Goal: Information Seeking & Learning: Learn about a topic

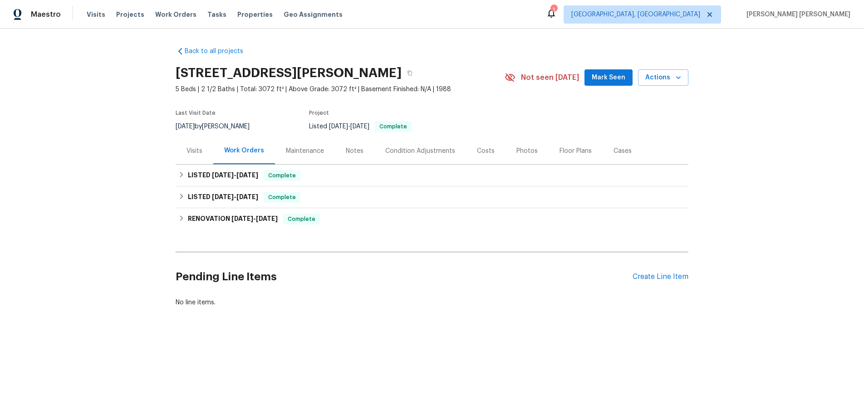
click at [172, 176] on div "Back to all projects 1326 Wesanne Ln, Midlothian, VA 23114 5 Beds | 2 1/2 Baths…" at bounding box center [432, 199] width 864 height 340
click at [178, 175] on icon at bounding box center [181, 174] width 6 height 6
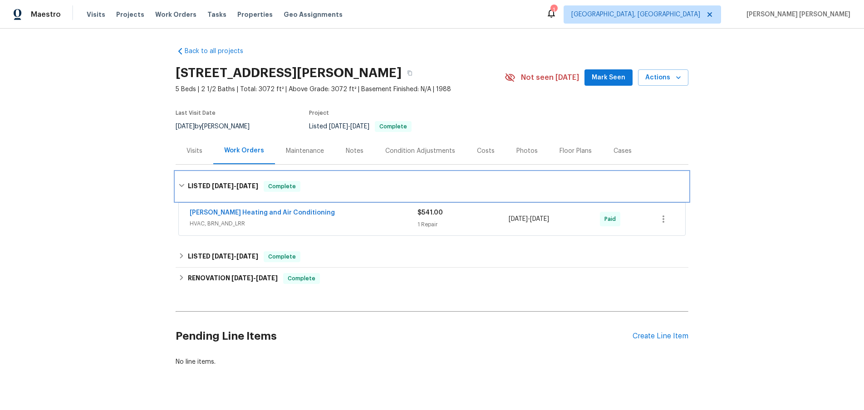
click at [179, 174] on div "LISTED 6/11/25 - 6/13/25 Complete" at bounding box center [432, 186] width 513 height 29
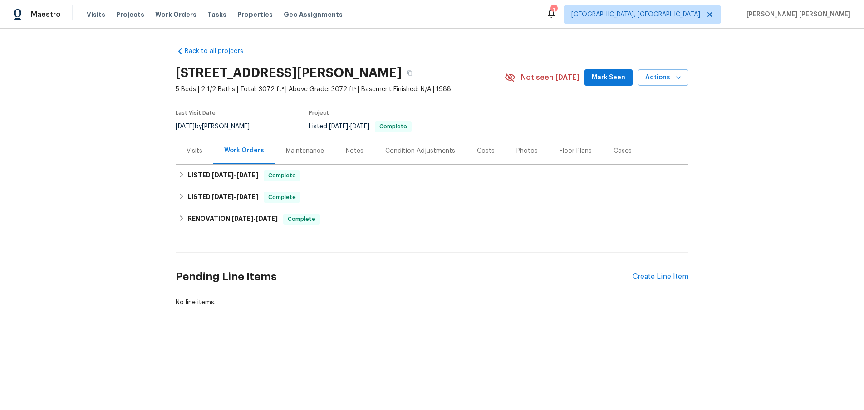
click at [174, 217] on div "Back to all projects 1326 Wesanne Ln, Midlothian, VA 23114 5 Beds | 2 1/2 Baths…" at bounding box center [432, 199] width 864 height 340
click at [198, 216] on h6 "RENOVATION 3/17/25 - 4/28/25" at bounding box center [233, 219] width 90 height 11
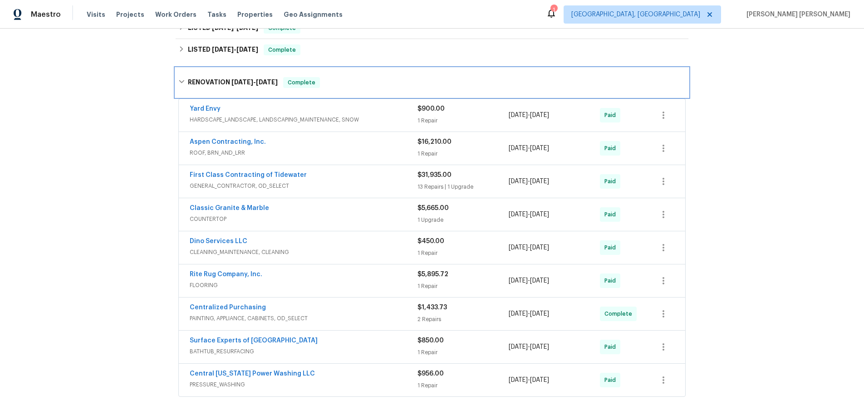
scroll to position [152, 0]
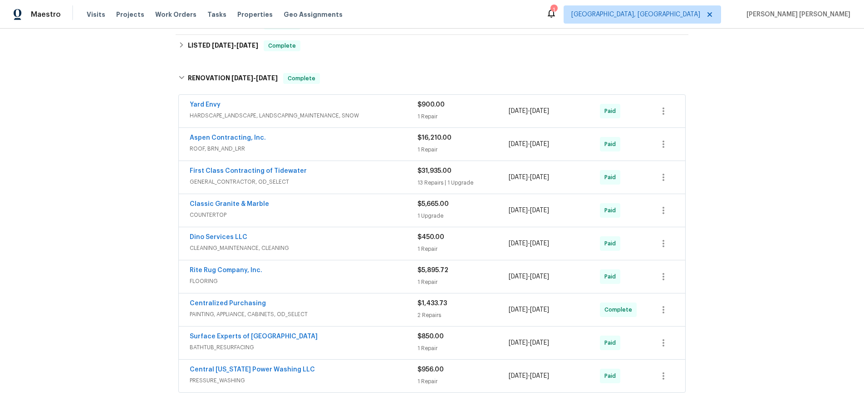
click at [375, 178] on span "GENERAL_CONTRACTOR, OD_SELECT" at bounding box center [304, 181] width 228 height 9
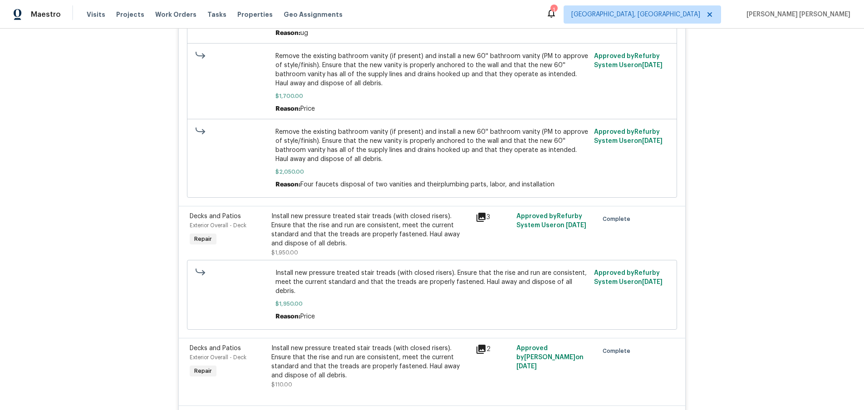
scroll to position [519, 0]
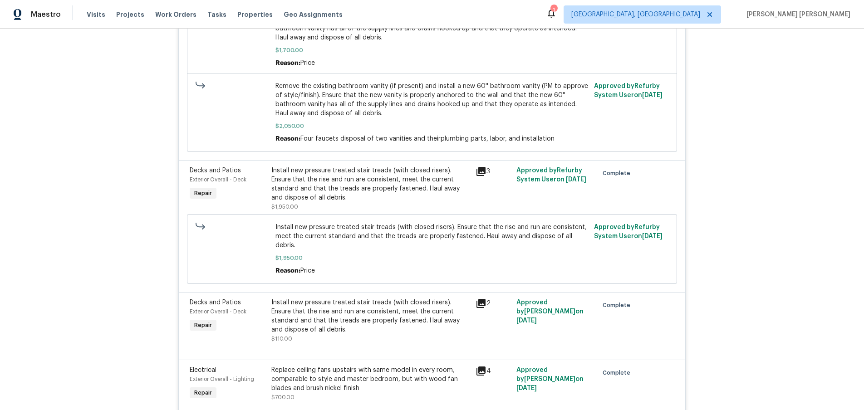
click at [480, 171] on icon at bounding box center [480, 171] width 9 height 9
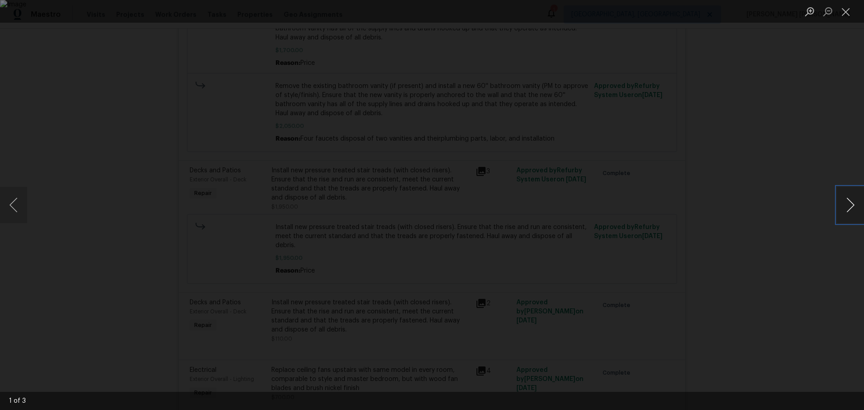
click at [849, 207] on button "Next image" at bounding box center [850, 205] width 27 height 36
click at [794, 234] on div "Lightbox" at bounding box center [432, 205] width 864 height 410
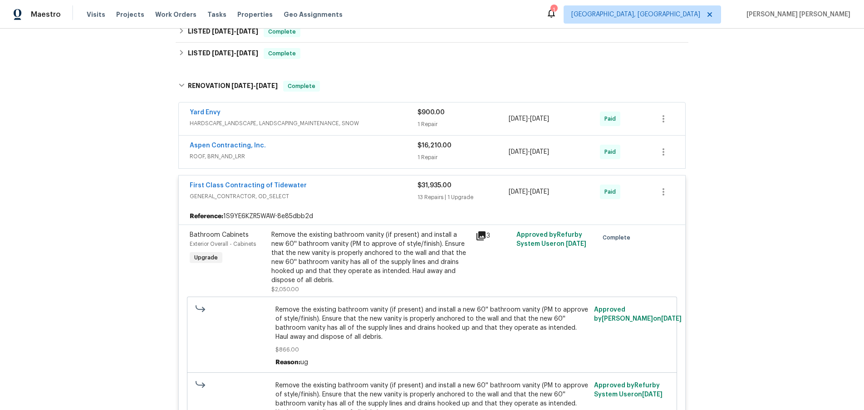
scroll to position [166, 0]
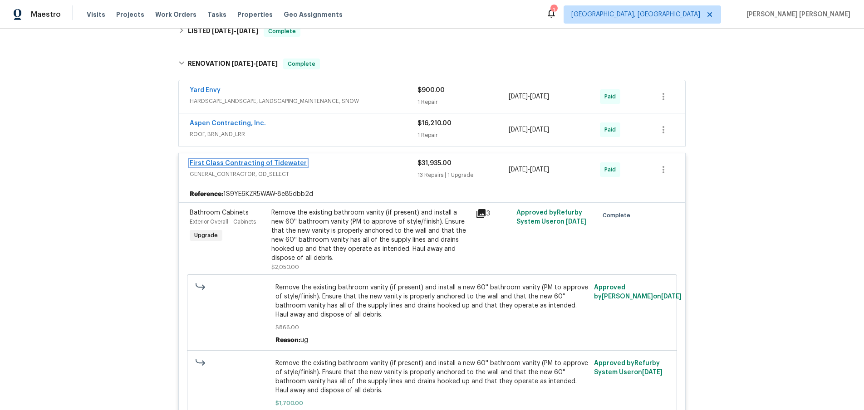
click at [266, 164] on link "First Class Contracting of Tidewater" at bounding box center [248, 163] width 117 height 6
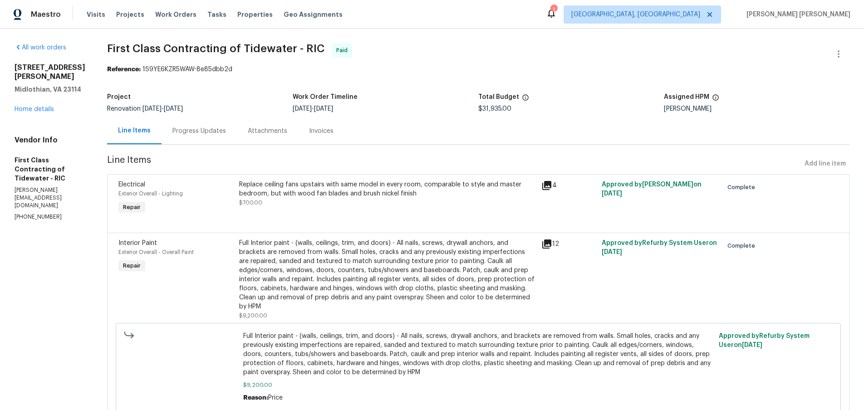
click at [184, 135] on div "Progress Updates" at bounding box center [199, 131] width 54 height 9
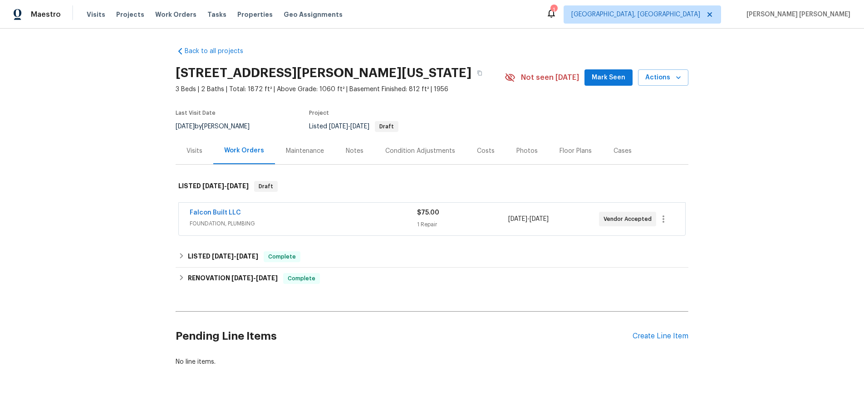
click at [292, 214] on div "Falcon Built LLC" at bounding box center [303, 213] width 227 height 11
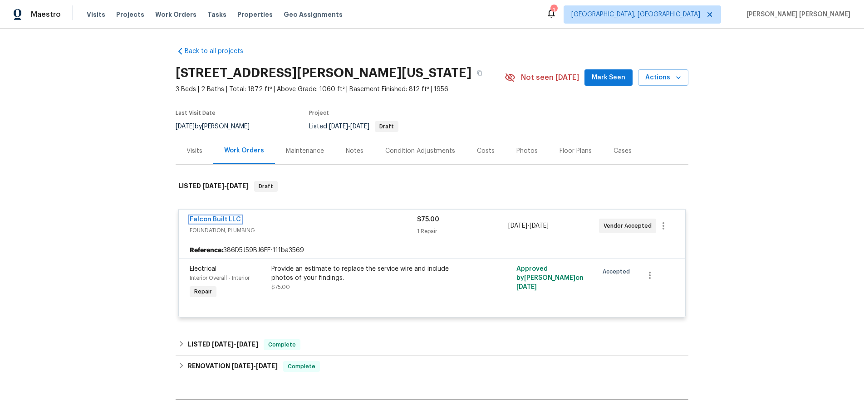
click at [211, 220] on link "Falcon Built LLC" at bounding box center [215, 219] width 51 height 6
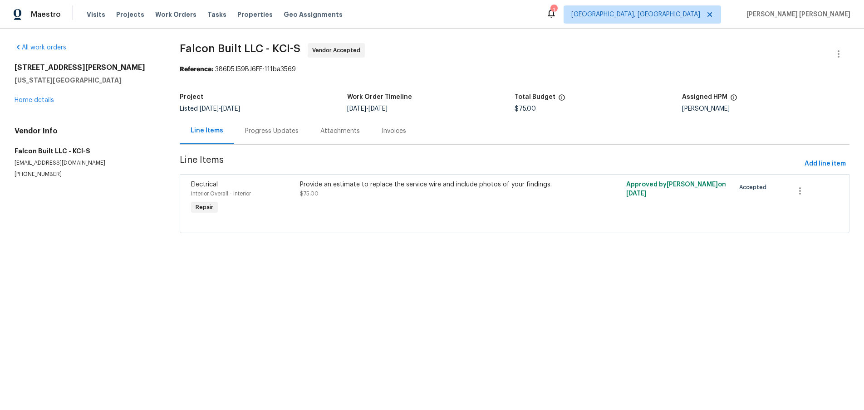
drag, startPoint x: 255, startPoint y: 132, endPoint x: 259, endPoint y: 139, distance: 8.3
click at [255, 132] on div "Progress Updates" at bounding box center [272, 131] width 54 height 9
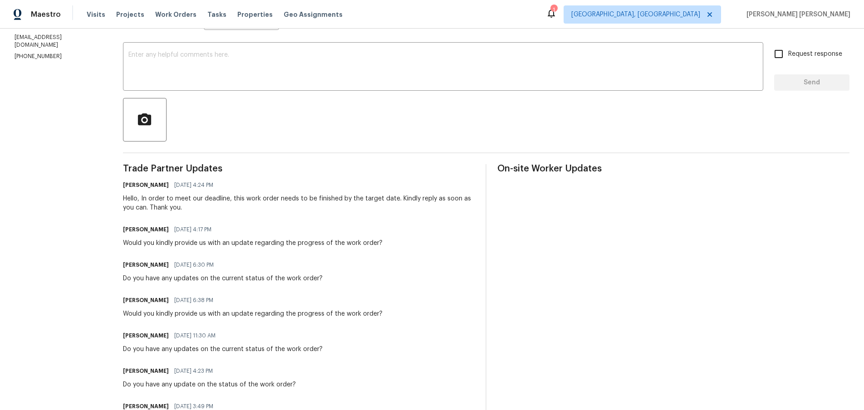
scroll to position [101, 0]
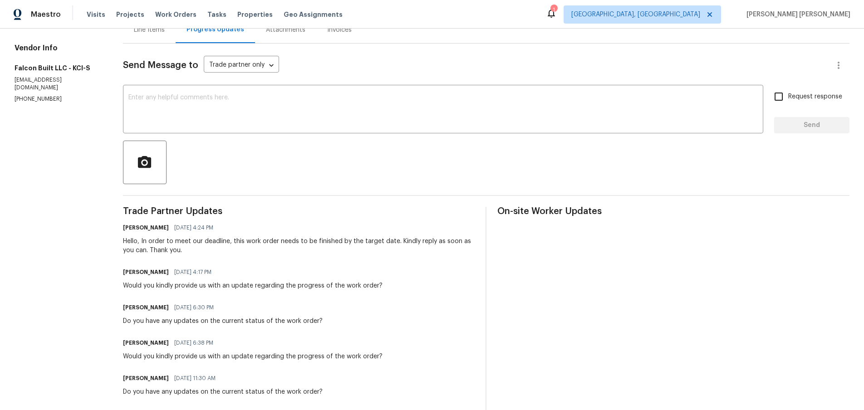
click at [160, 33] on div "Line Items" at bounding box center [149, 29] width 31 height 9
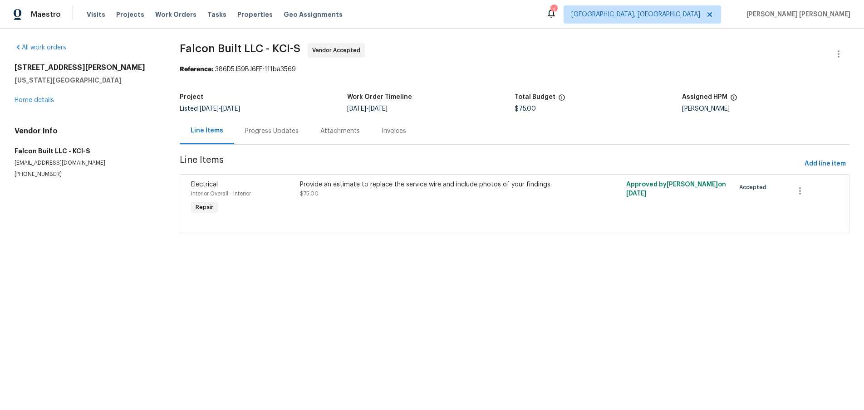
click at [26, 96] on div "[STREET_ADDRESS][PERSON_NAME][US_STATE] Home details" at bounding box center [86, 84] width 143 height 42
click at [29, 98] on link "Home details" at bounding box center [34, 100] width 39 height 6
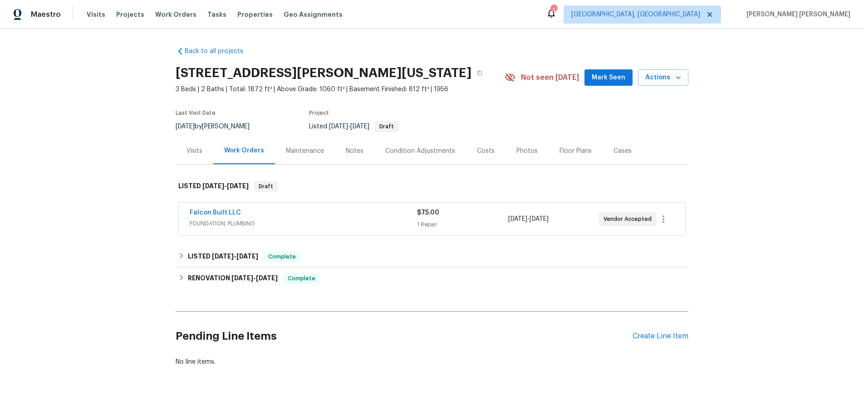
click at [193, 147] on div "Visits" at bounding box center [194, 151] width 16 height 9
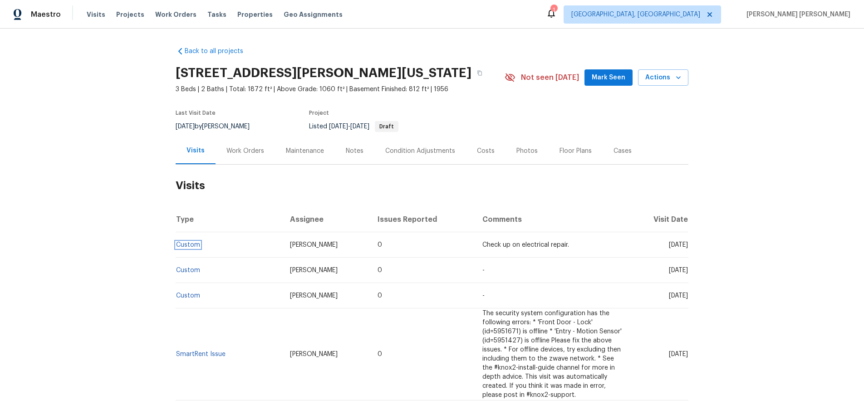
click at [182, 245] on link "Custom" at bounding box center [188, 245] width 24 height 6
